Goal: Information Seeking & Learning: Learn about a topic

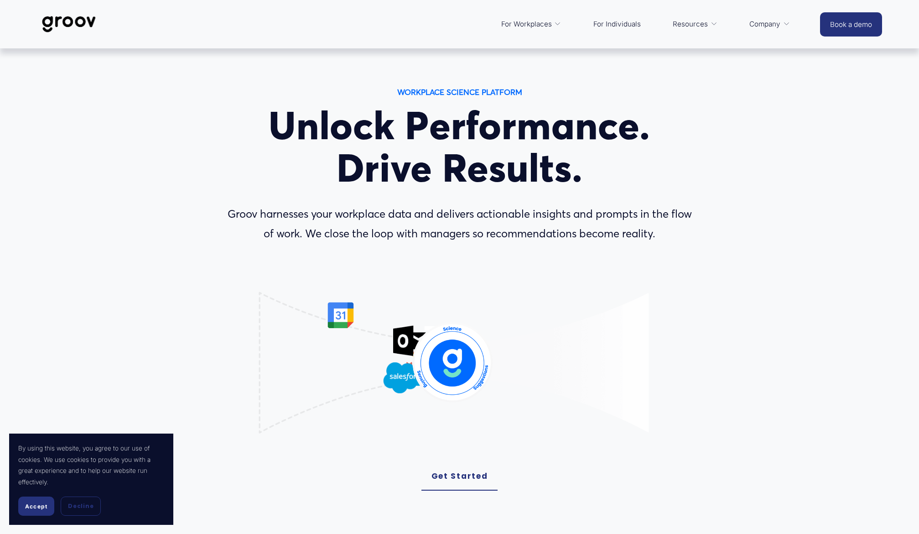
click at [627, 25] on link "For Individuals" at bounding box center [617, 24] width 57 height 22
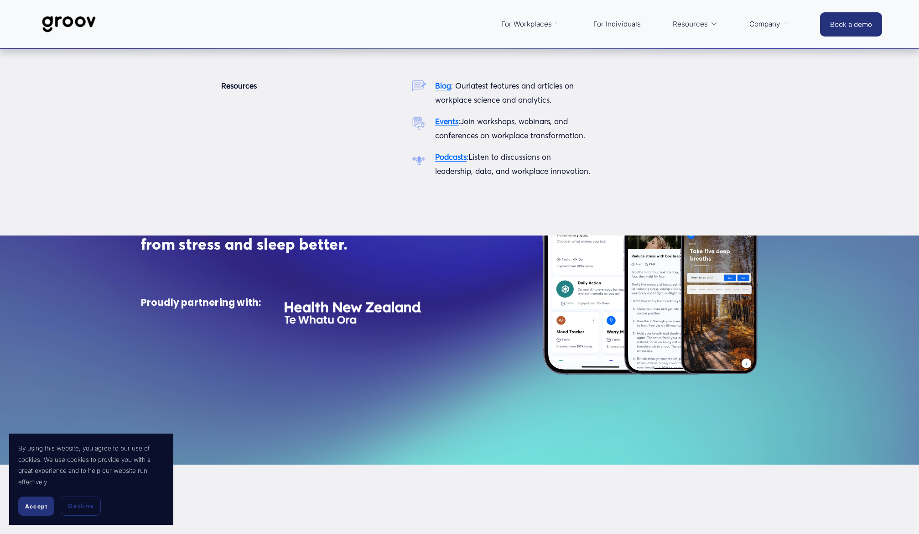
click at [444, 85] on strong "Blog" at bounding box center [443, 86] width 16 height 10
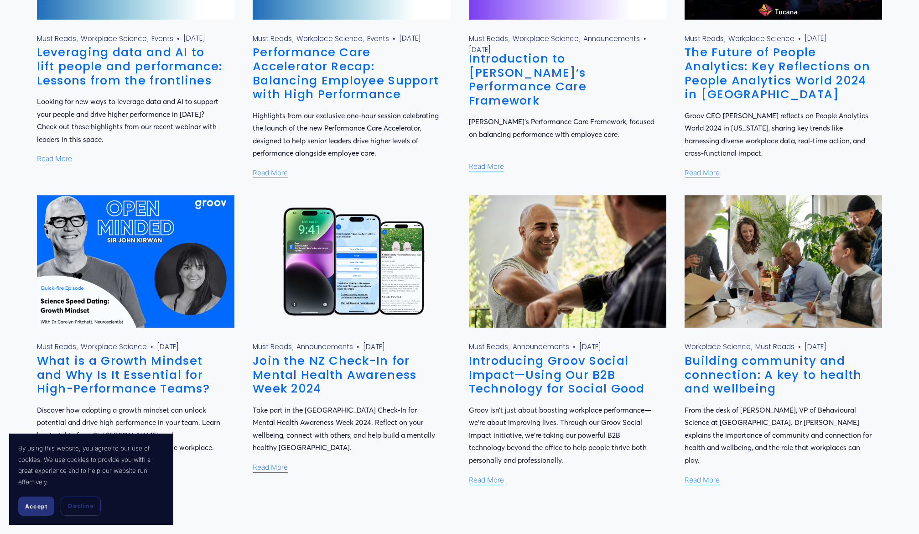
scroll to position [840, 0]
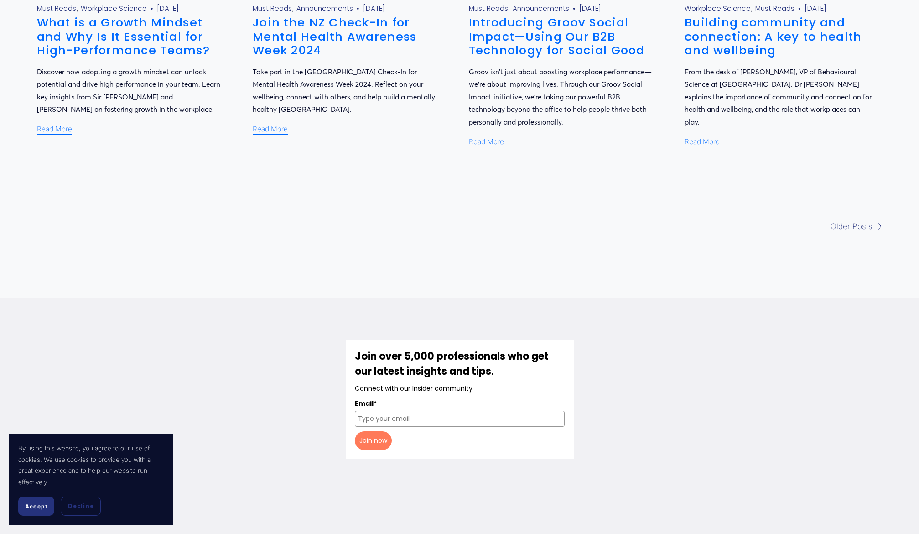
drag, startPoint x: 616, startPoint y: 245, endPoint x: 621, endPoint y: 241, distance: 6.5
click at [856, 231] on span "Older Posts" at bounding box center [852, 226] width 42 height 14
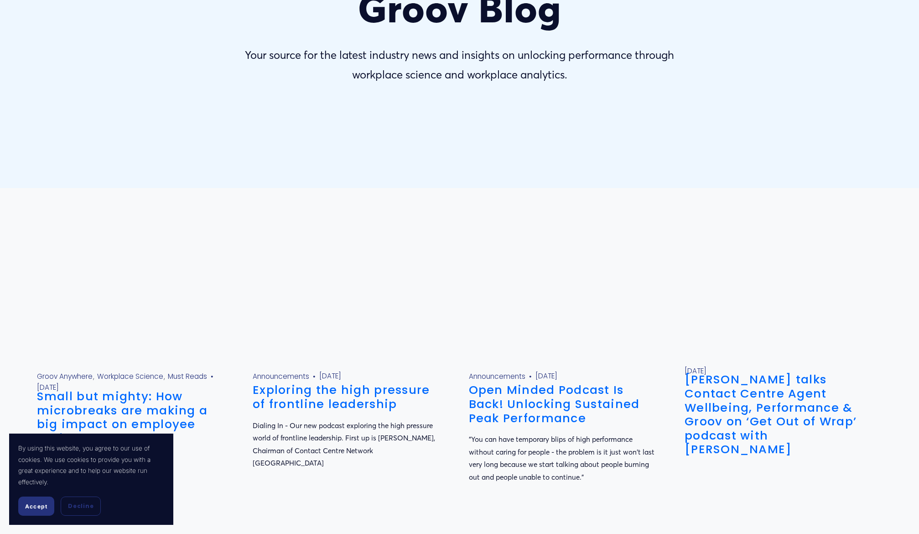
scroll to position [237, 0]
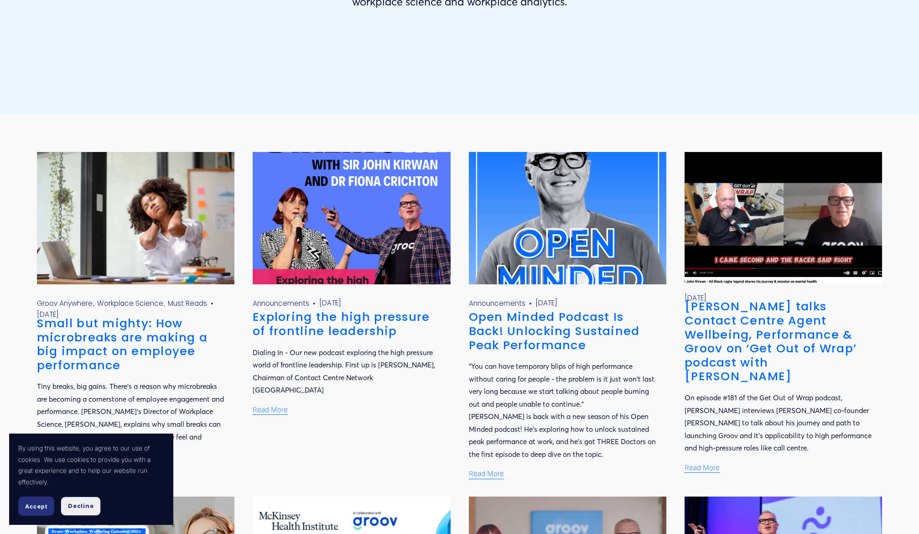
click at [77, 508] on span "Decline" at bounding box center [81, 506] width 26 height 8
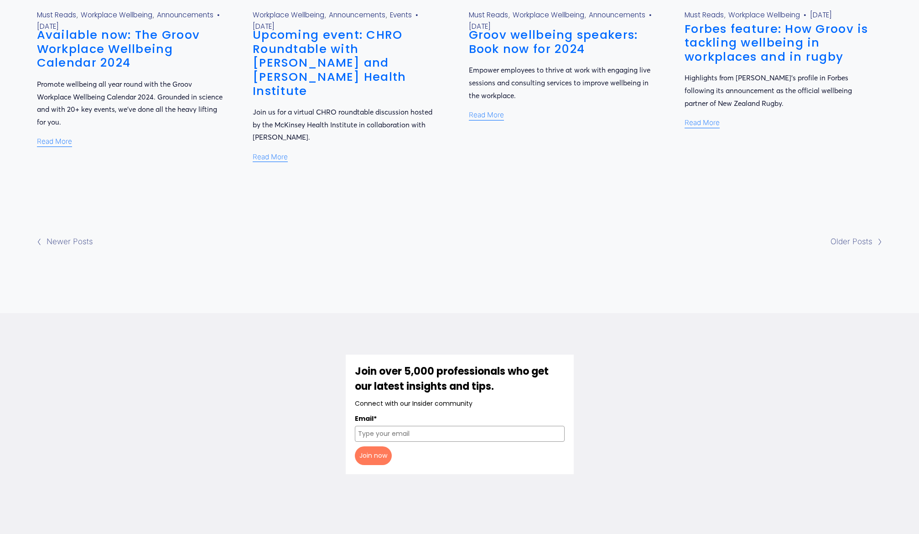
scroll to position [870, 0]
click at [865, 234] on span "Older Posts" at bounding box center [852, 241] width 42 height 14
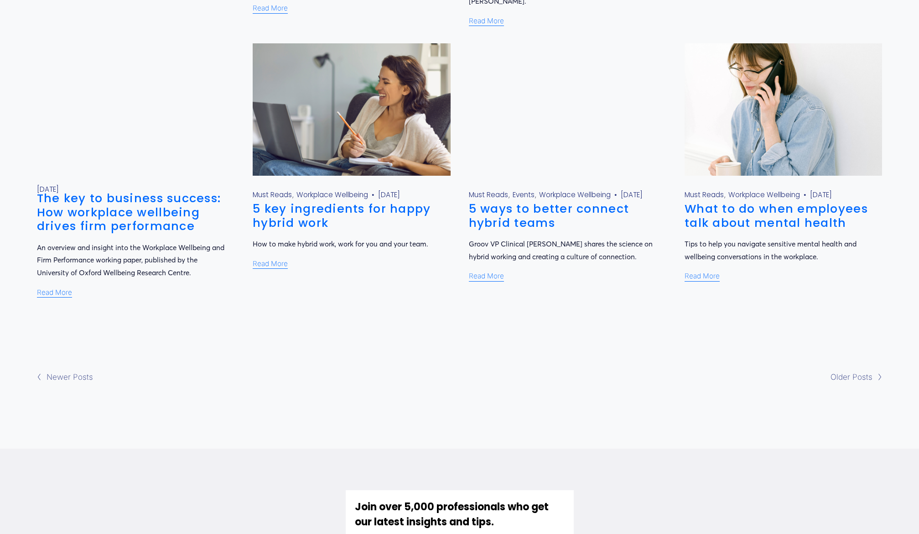
scroll to position [688, 0]
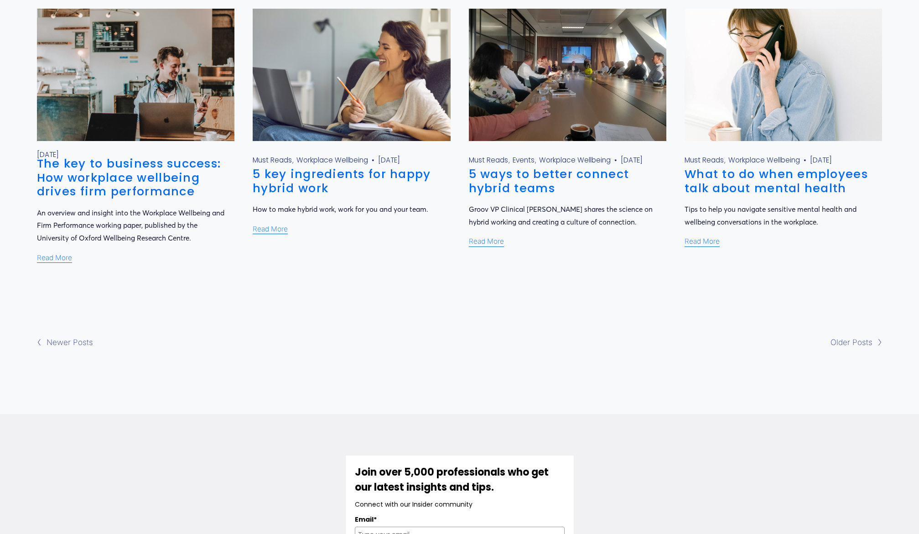
click at [852, 335] on span "Older Posts" at bounding box center [852, 342] width 42 height 14
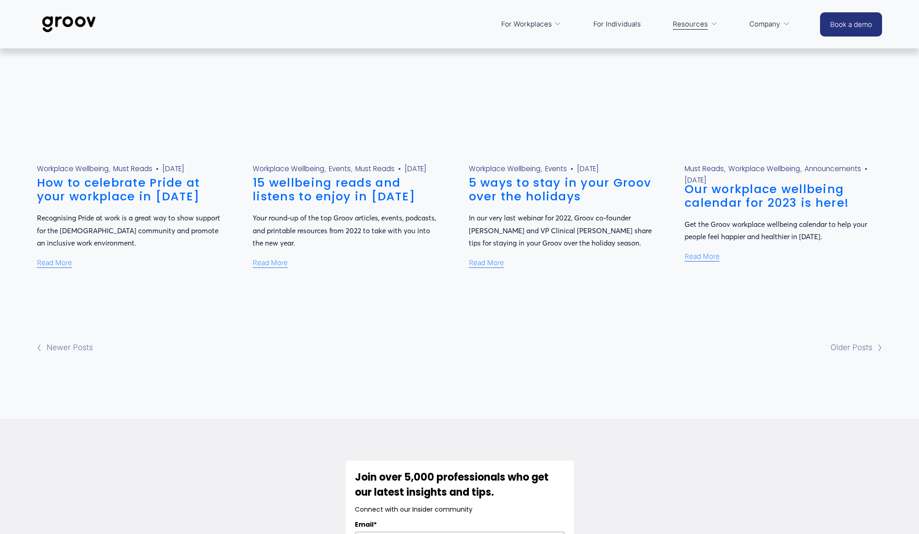
scroll to position [630, 0]
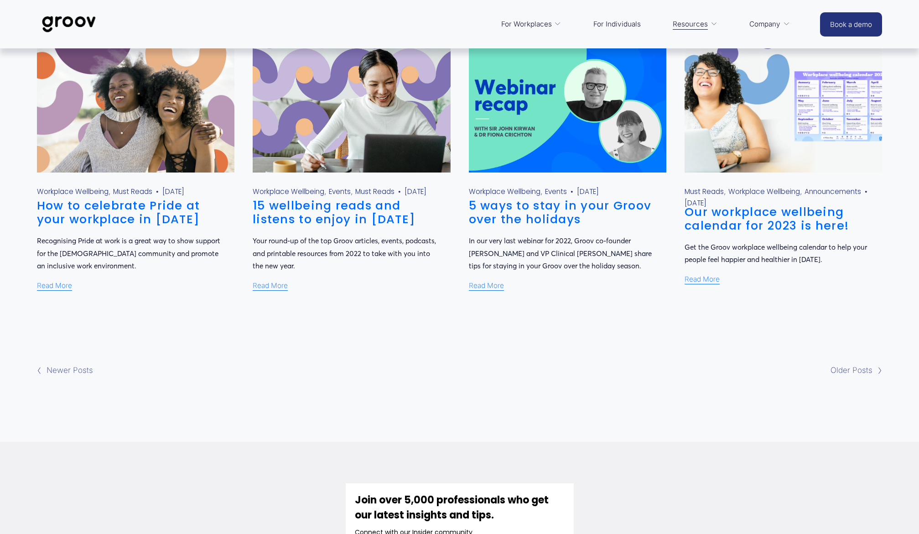
click at [853, 370] on span "Older Posts" at bounding box center [852, 370] width 42 height 14
